Goal: Navigation & Orientation: Find specific page/section

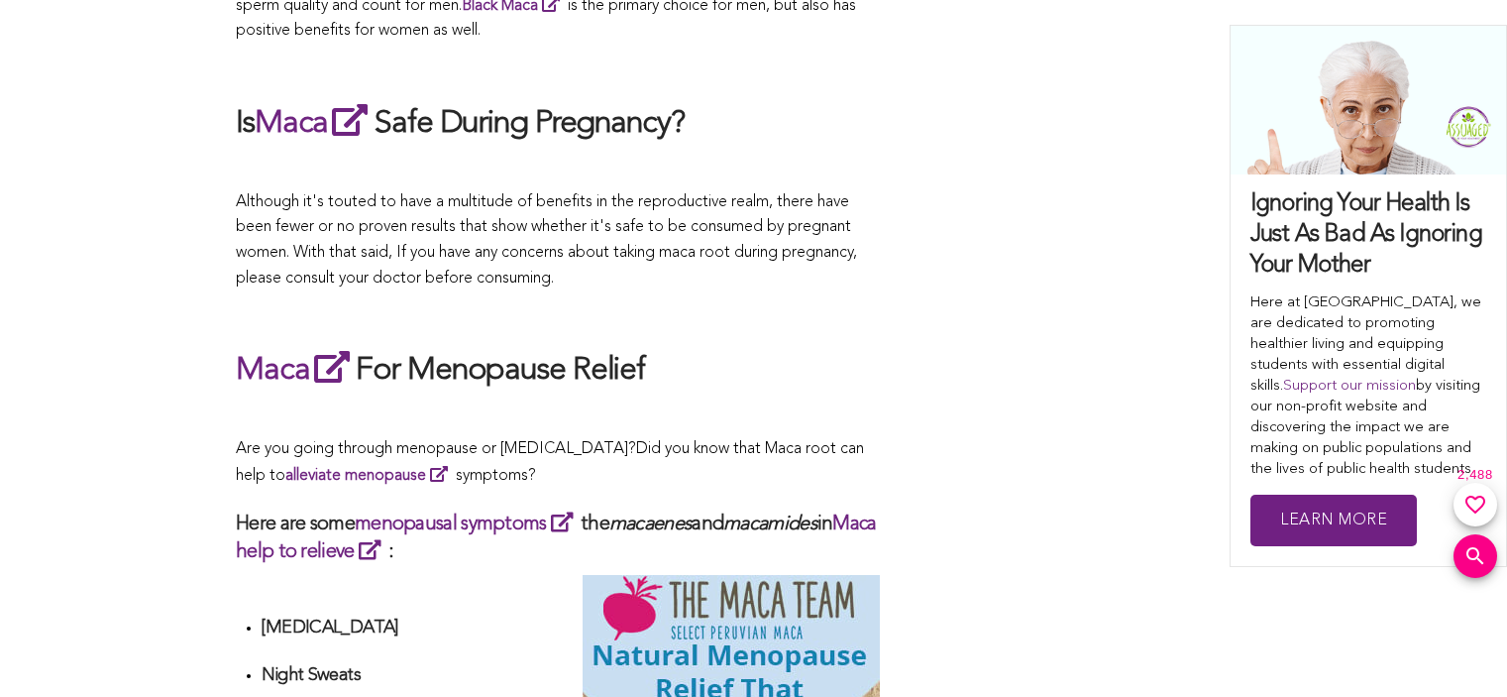
scroll to position [4309, 0]
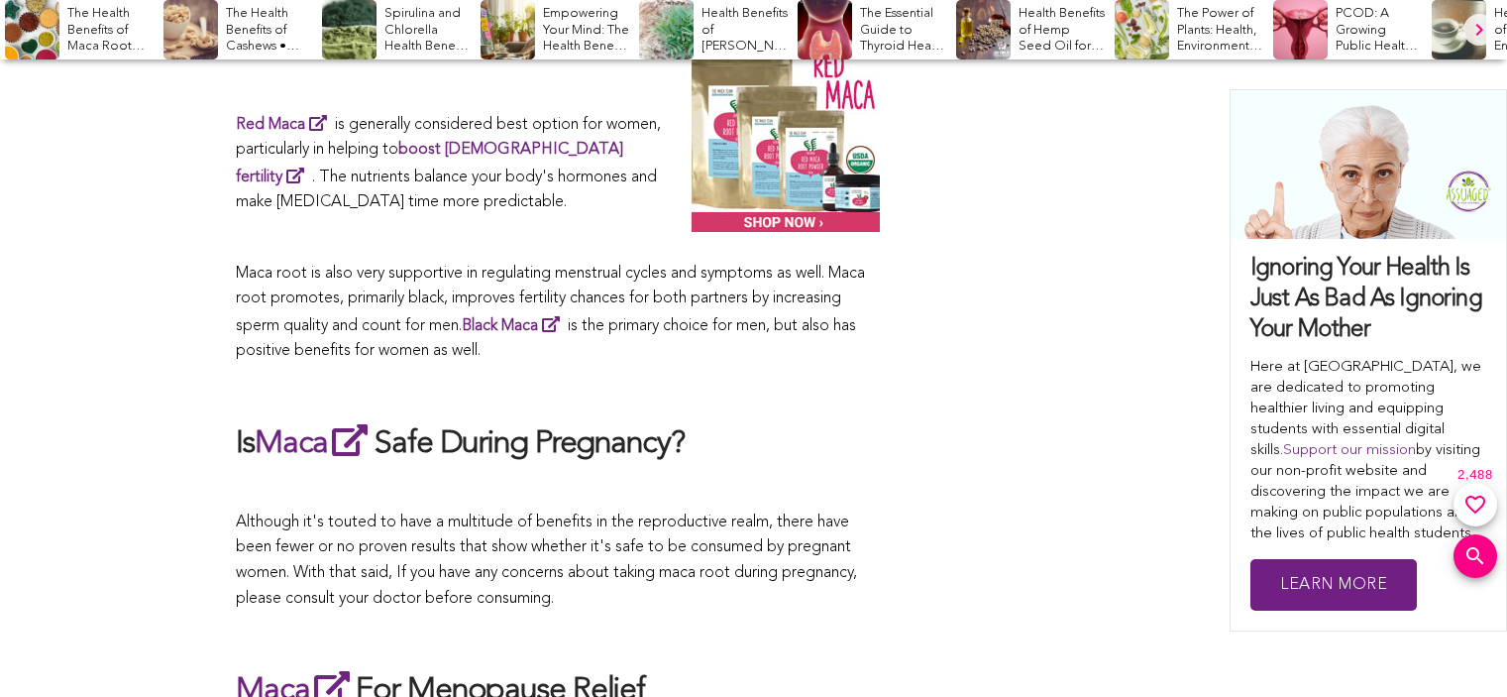
type input "[PERSON_NAME][EMAIL_ADDRESS][PERSON_NAME][DOMAIN_NAME]"
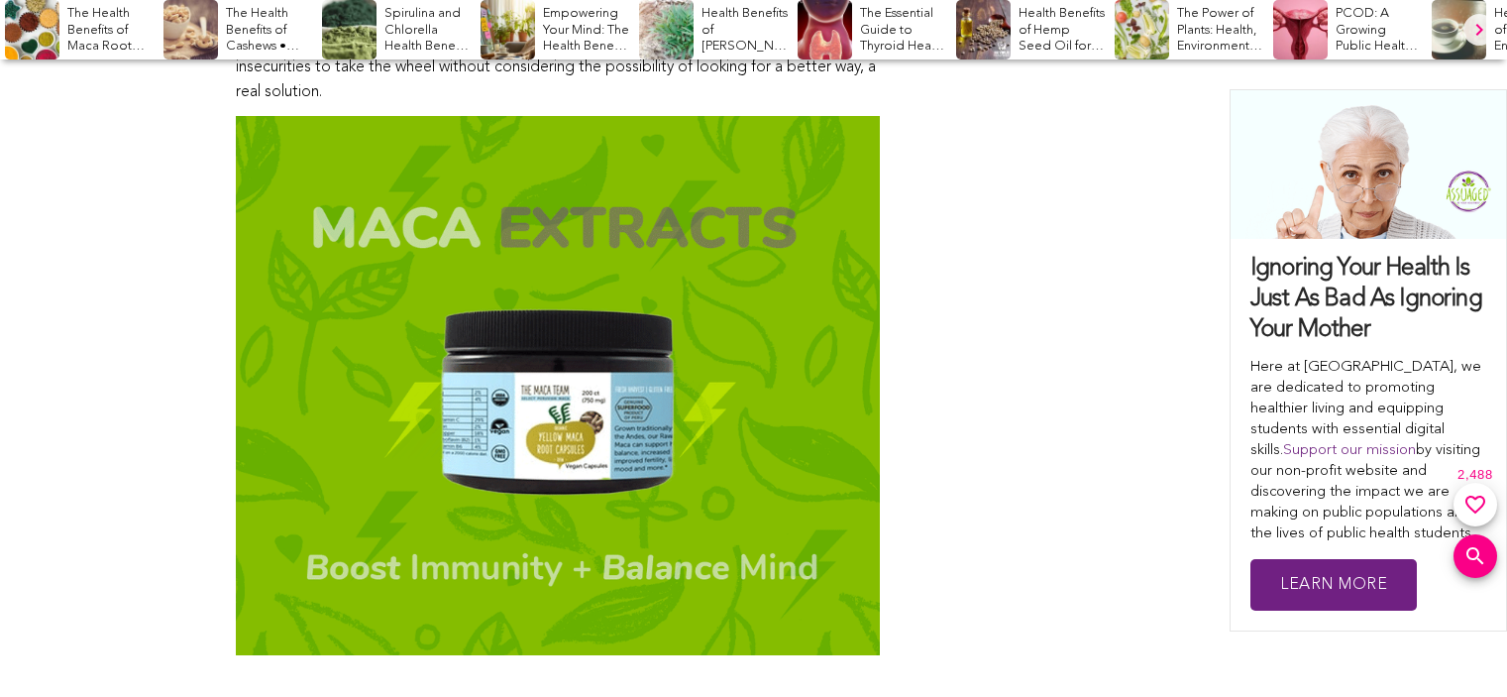
scroll to position [1204, 0]
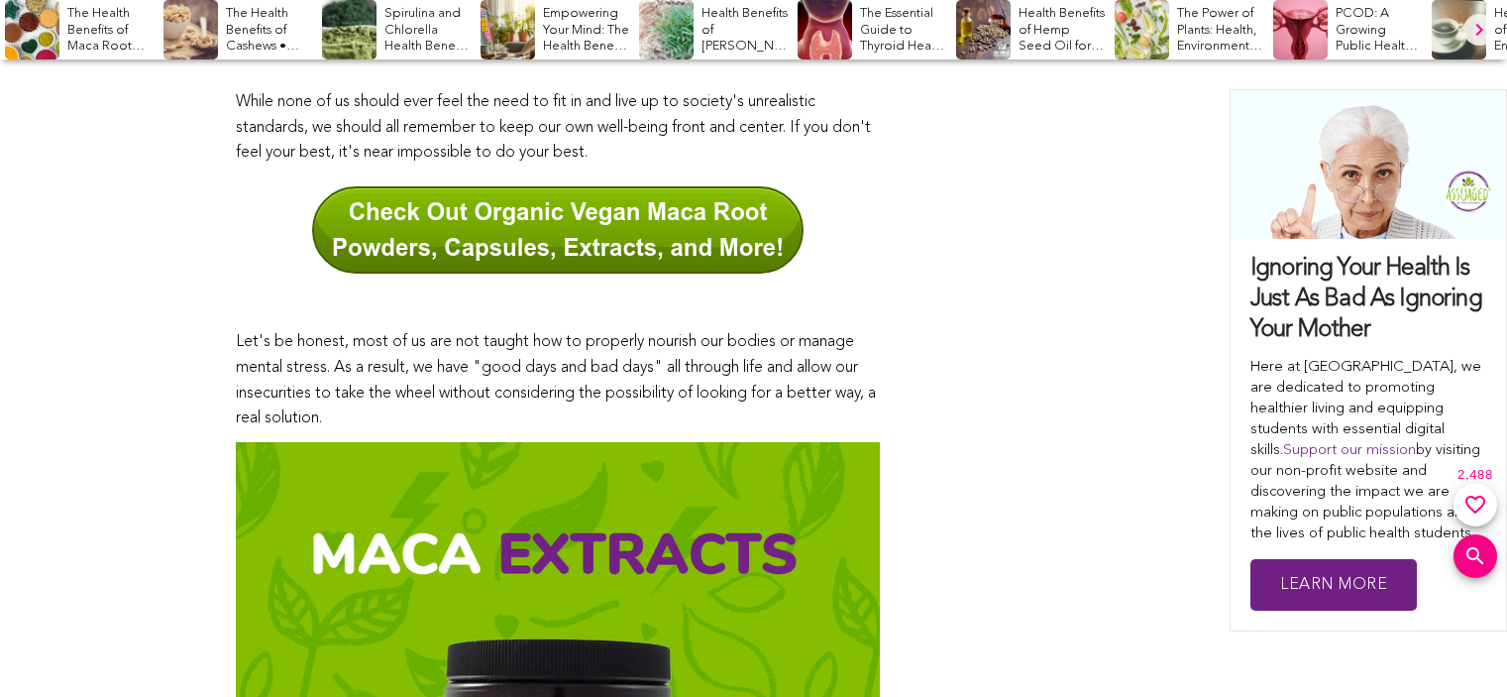
click at [713, 13] on div "Health Benefits of [PERSON_NAME]" at bounding box center [716, 29] width 154 height 59
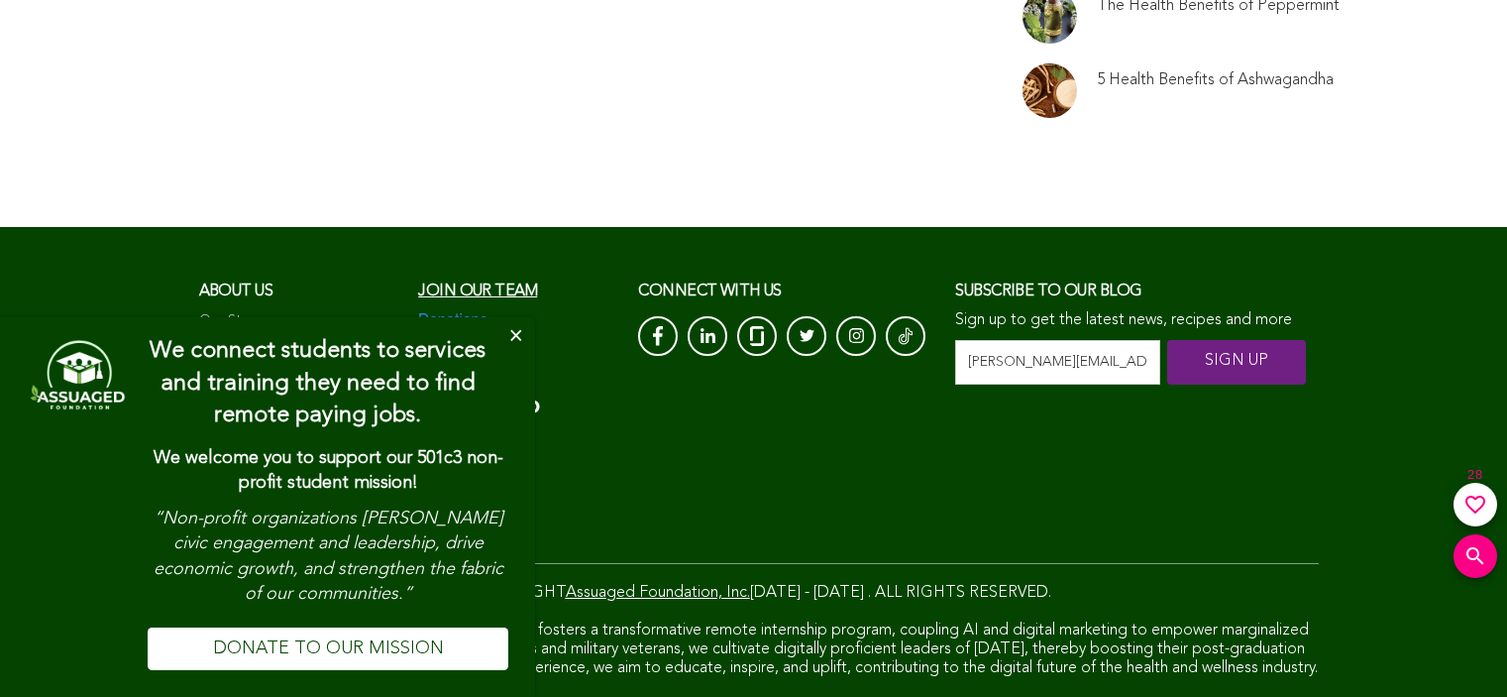
scroll to position [7550, 0]
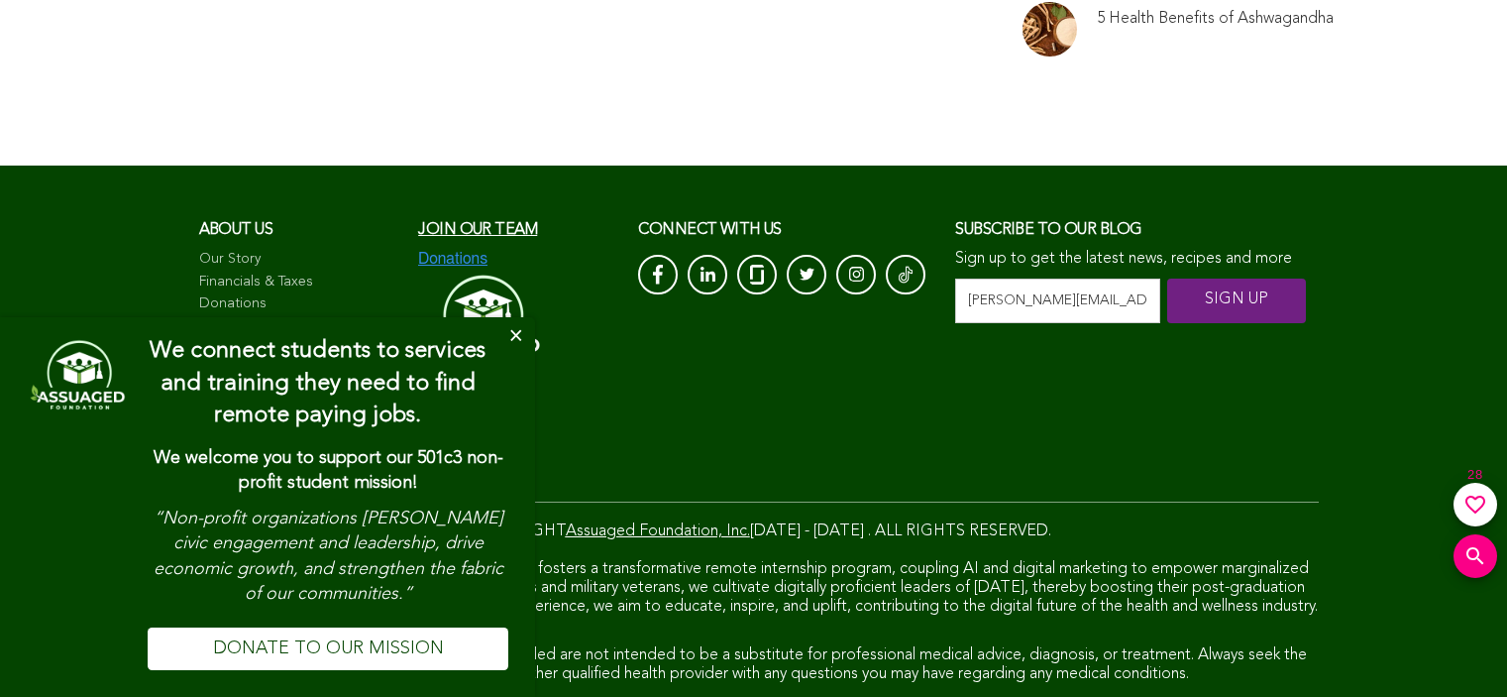
click at [253, 340] on link "Our Products" at bounding box center [299, 350] width 200 height 20
